Goal: Information Seeking & Learning: Learn about a topic

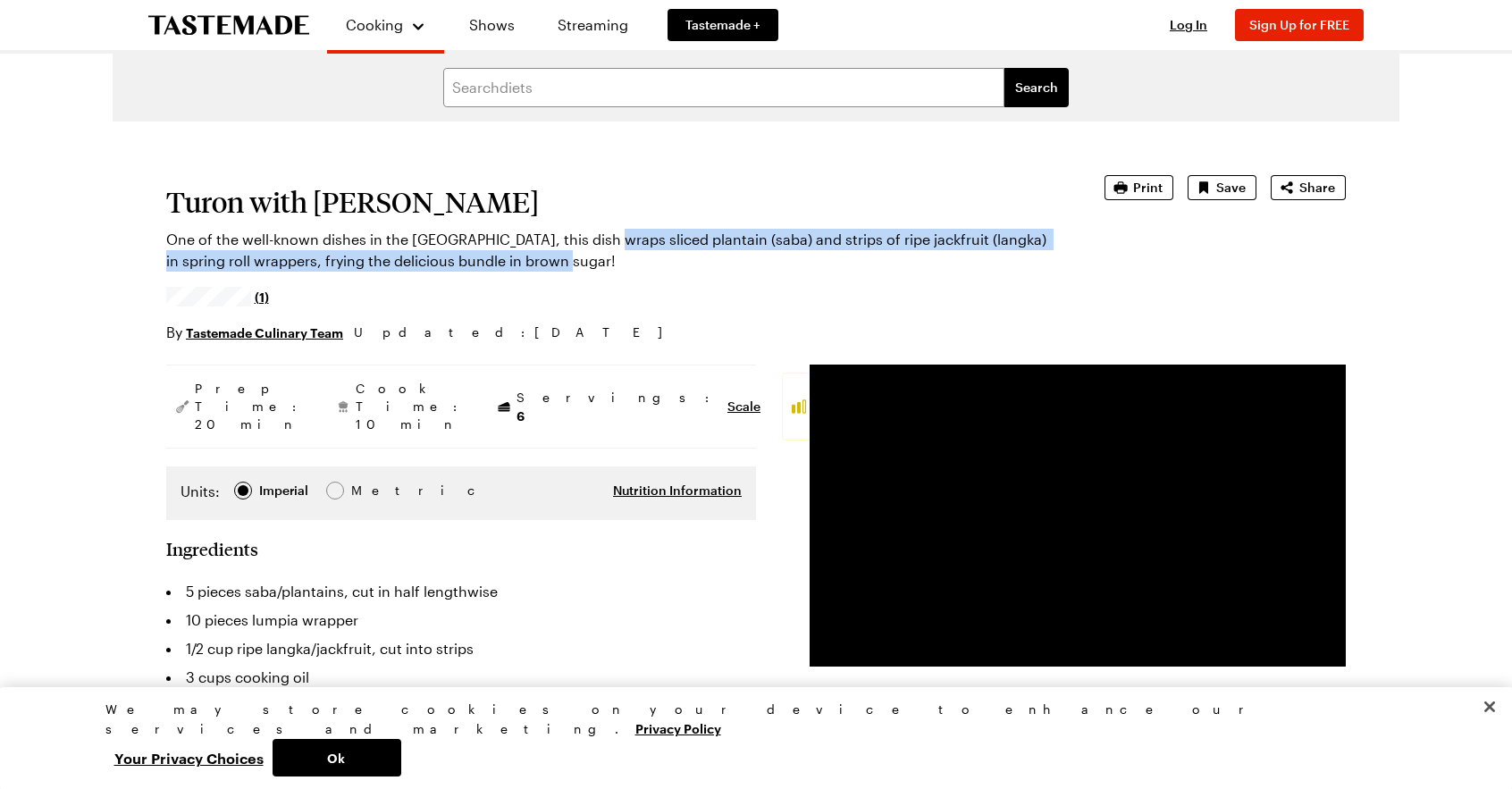
drag, startPoint x: 490, startPoint y: 252, endPoint x: 597, endPoint y: 238, distance: 107.9
click at [597, 238] on p "One of the well-known dishes in the [GEOGRAPHIC_DATA], this dish wraps sliced p…" at bounding box center [610, 251] width 888 height 43
copy p "sliced plantain (saba) and strips of ripe jackfruit (langka) in spring roll wra…"
click at [561, 254] on p "One of the well-known dishes in the [GEOGRAPHIC_DATA], this dish wraps sliced p…" at bounding box center [610, 251] width 888 height 43
drag, startPoint x: 549, startPoint y: 238, endPoint x: 614, endPoint y: 254, distance: 66.9
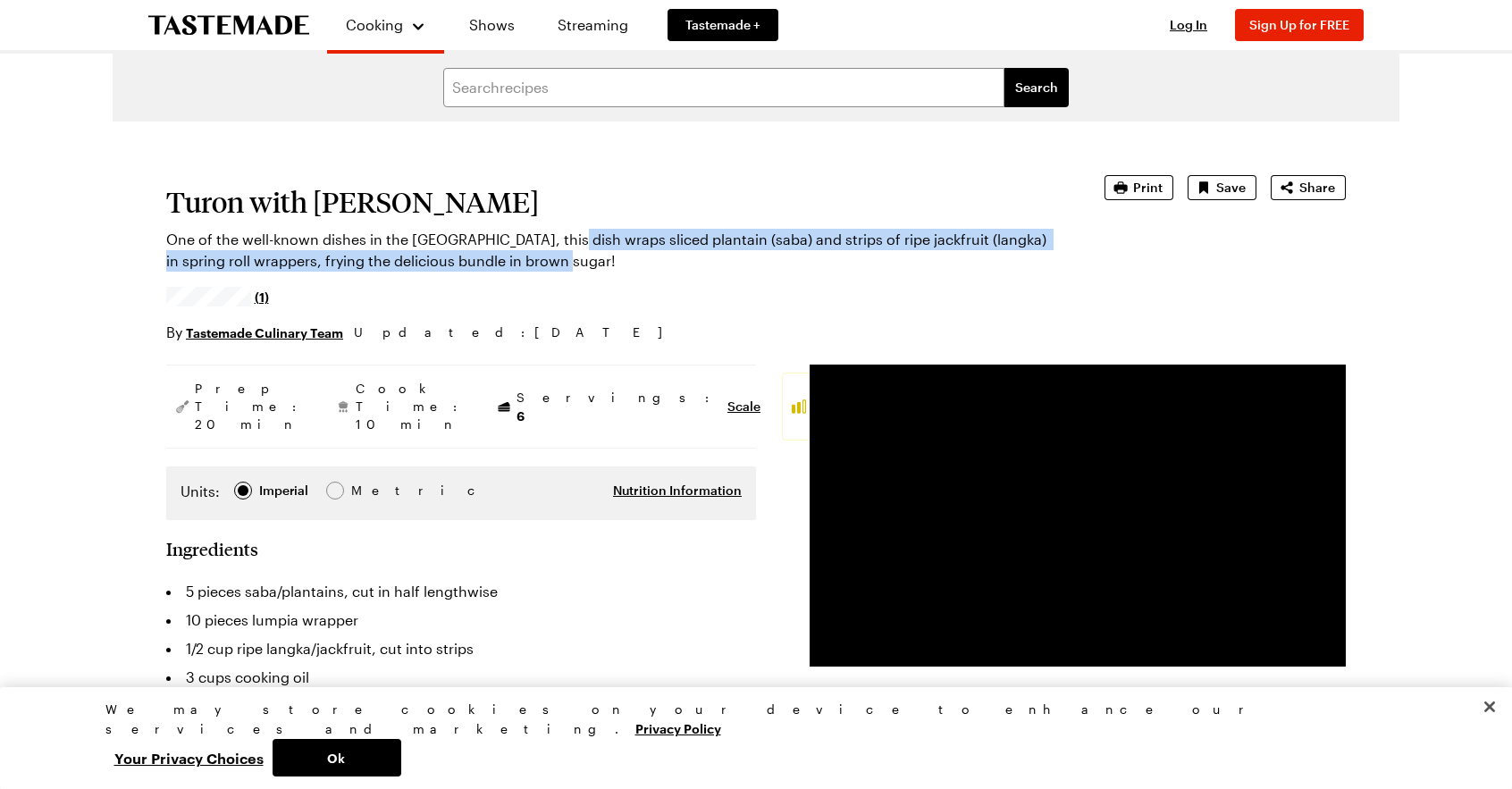
click at [620, 260] on p "One of the well-known dishes in the [GEOGRAPHIC_DATA], this dish wraps sliced p…" at bounding box center [610, 251] width 888 height 43
click at [614, 254] on p "One of the well-known dishes in the [GEOGRAPHIC_DATA], this dish wraps sliced p…" at bounding box center [610, 251] width 888 height 43
drag, startPoint x: 553, startPoint y: 238, endPoint x: 690, endPoint y: 265, distance: 139.6
click at [690, 265] on p "One of the well-known dishes in the [GEOGRAPHIC_DATA], this dish wraps sliced p…" at bounding box center [610, 251] width 888 height 43
copy p "wraps sliced plantain (saba) and strips of ripe jackfruit (langka) in spring ro…"
